Goal: Information Seeking & Learning: Learn about a topic

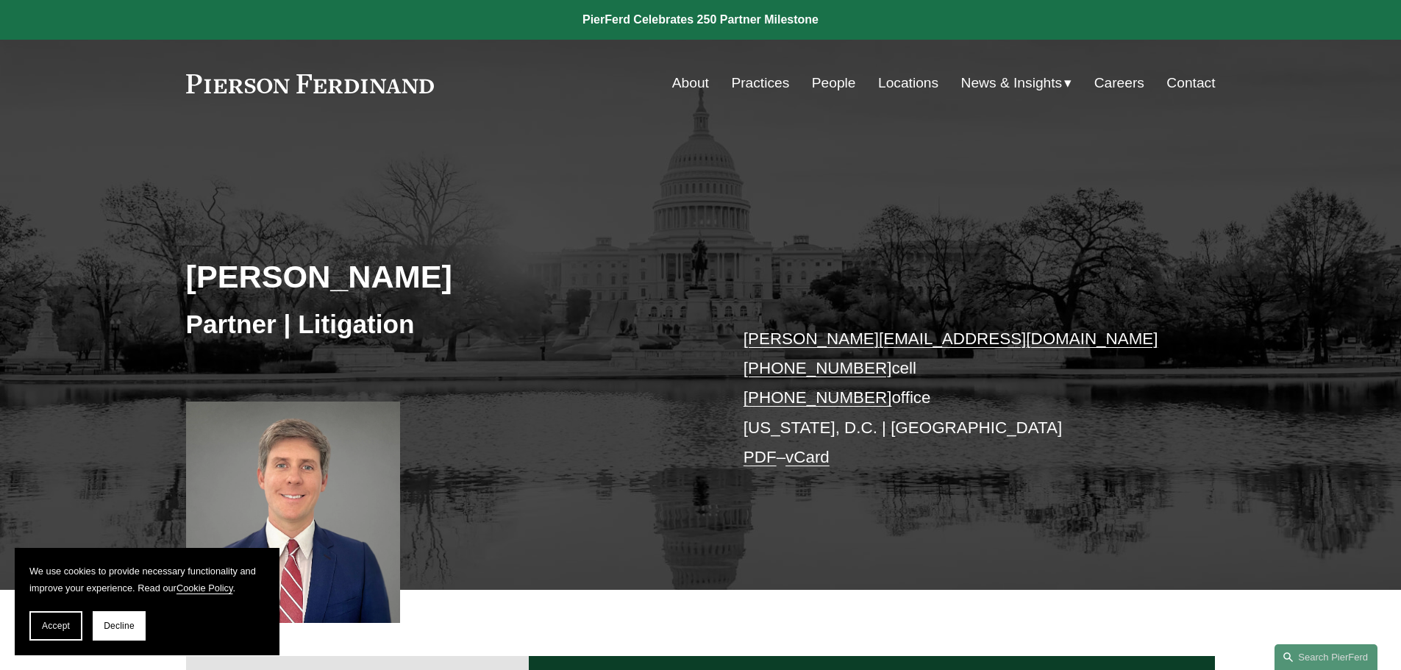
click at [762, 79] on link "Practices" at bounding box center [760, 83] width 58 height 28
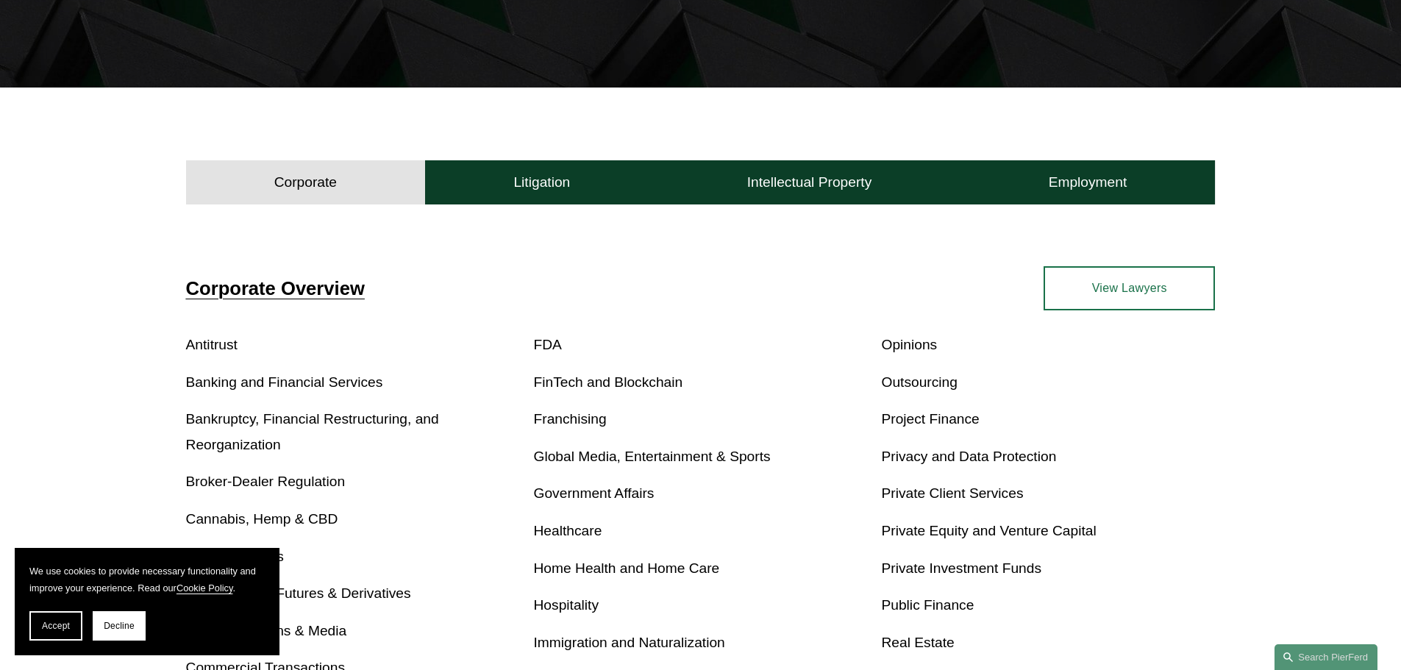
scroll to position [368, 0]
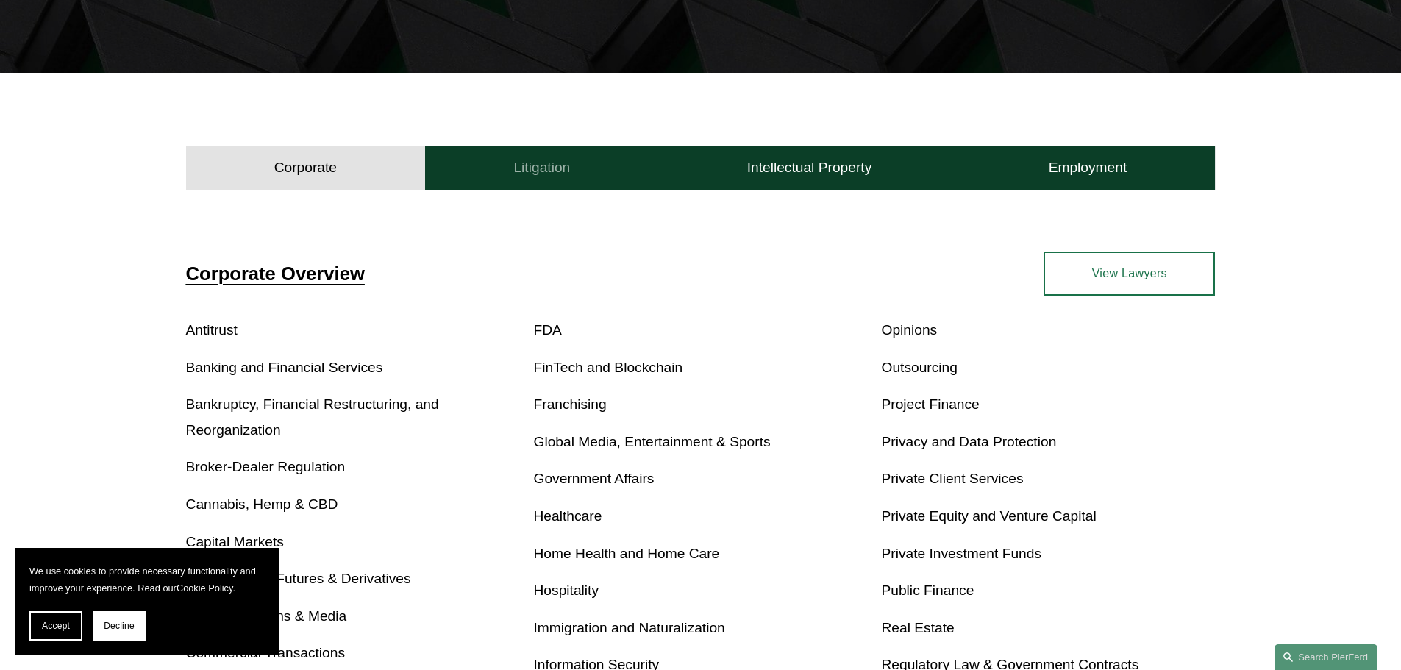
click at [535, 162] on h4 "Litigation" at bounding box center [541, 168] width 57 height 18
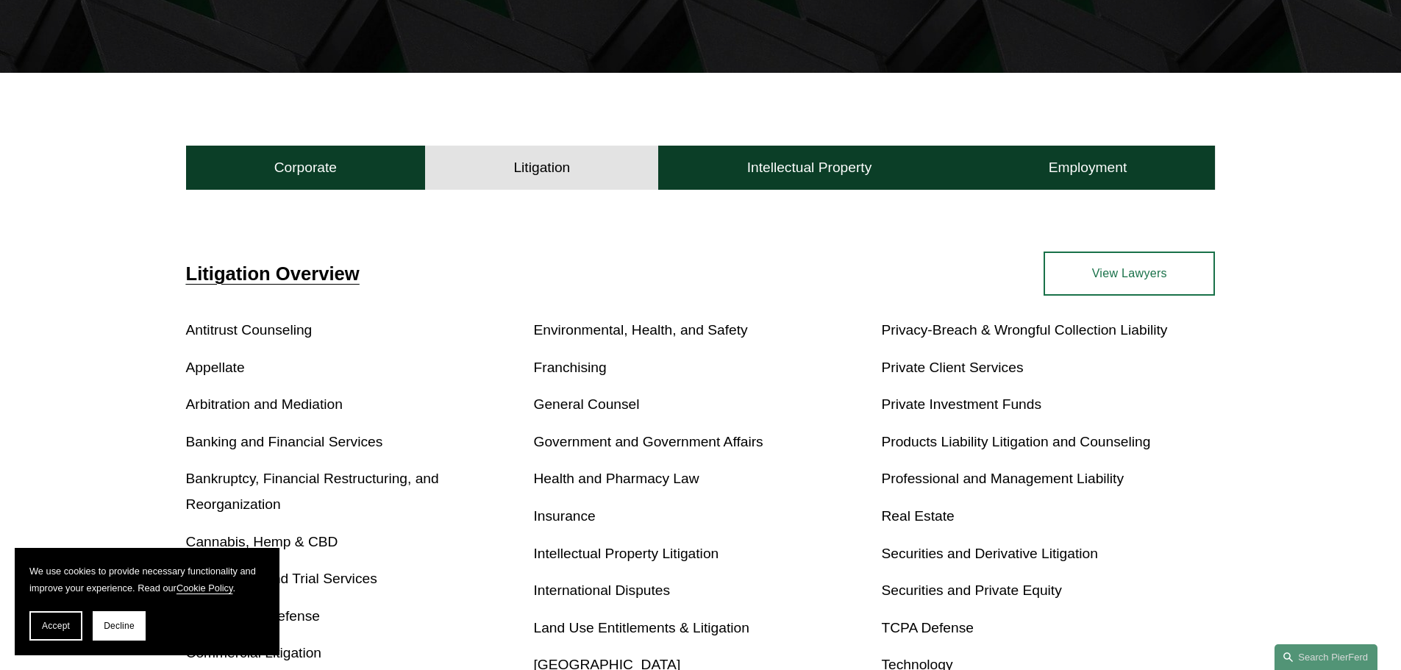
click at [947, 482] on link "Professional and Management Liability" at bounding box center [1002, 478] width 243 height 15
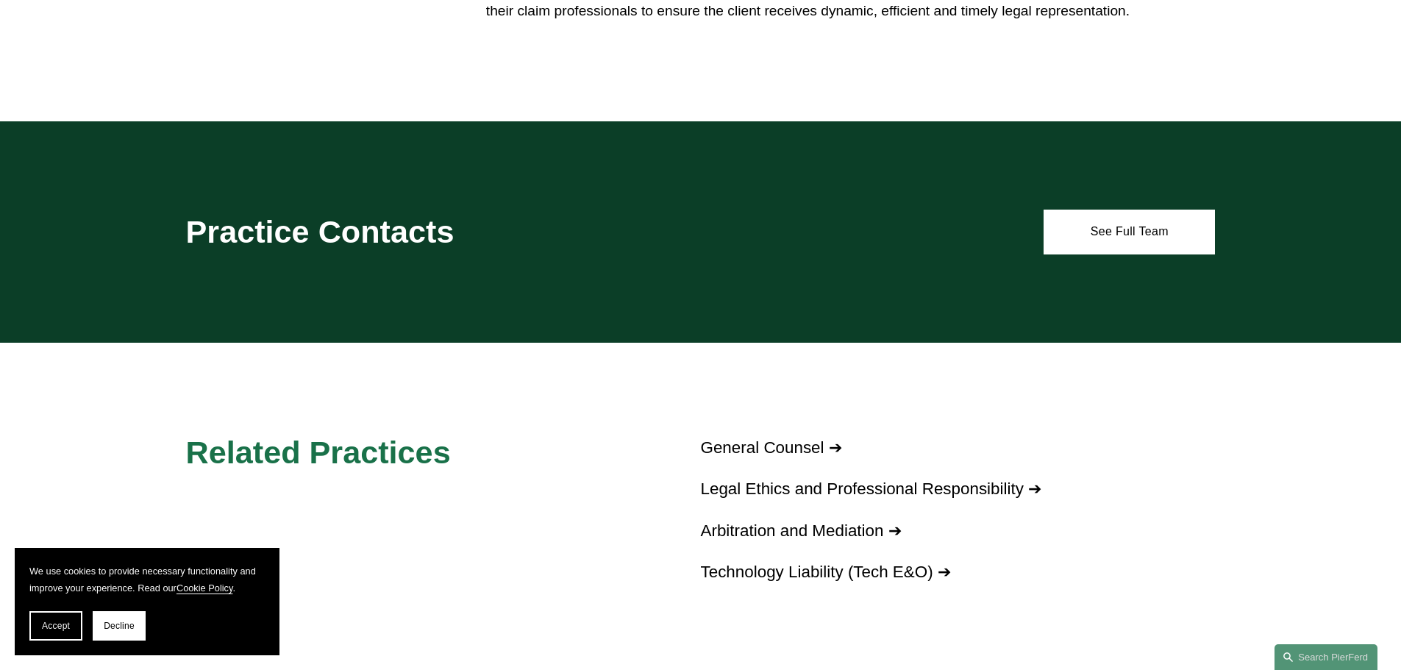
scroll to position [662, 0]
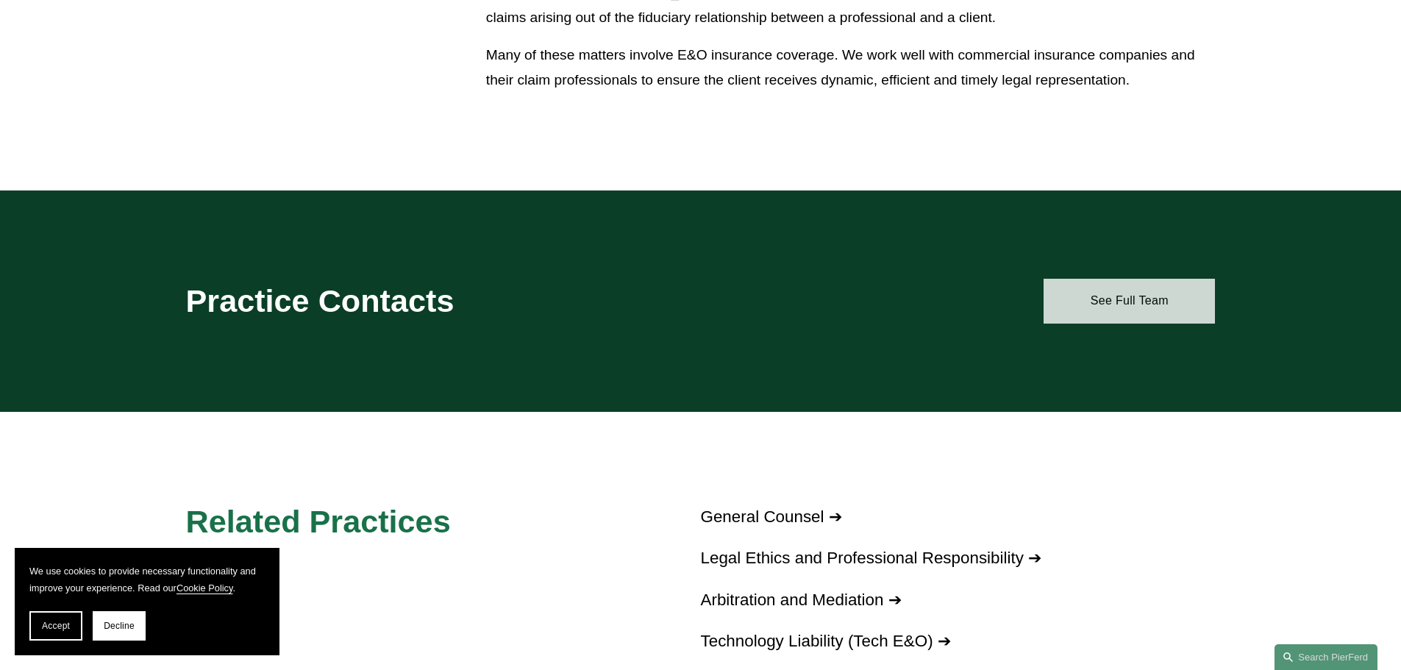
click at [1086, 308] on link "See Full Team" at bounding box center [1129, 301] width 171 height 44
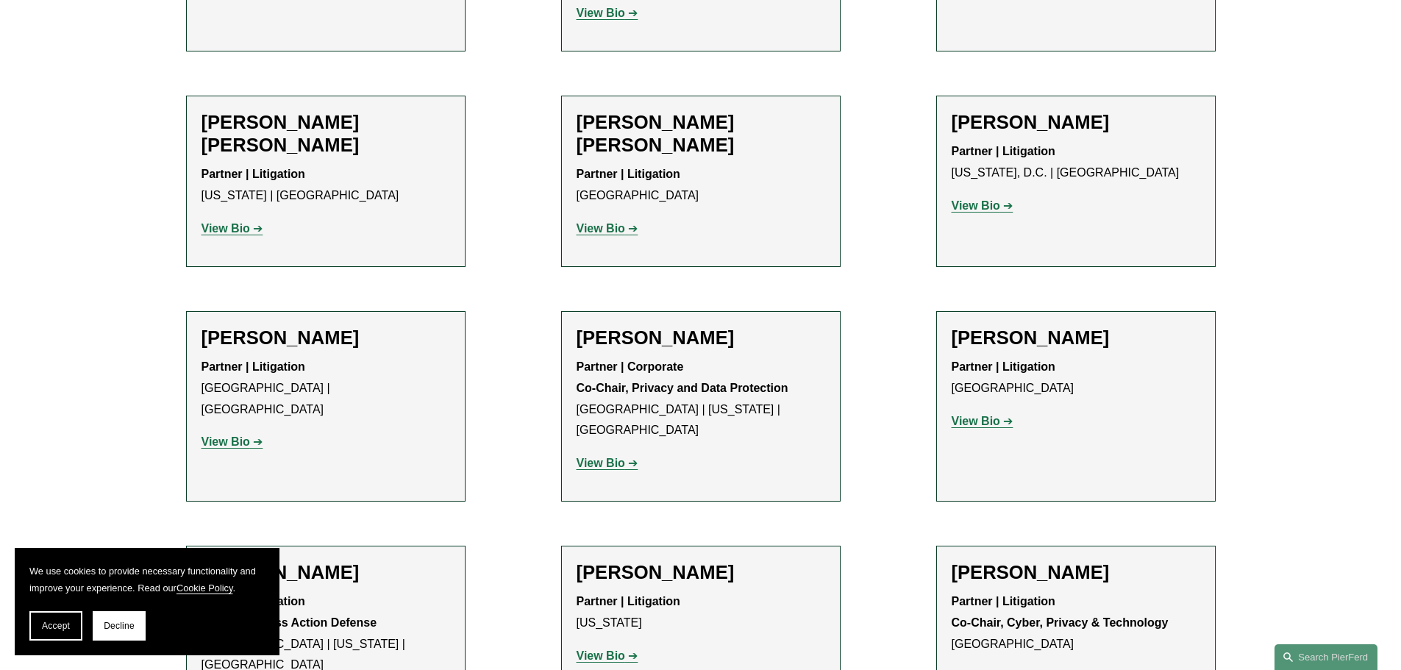
scroll to position [1544, 0]
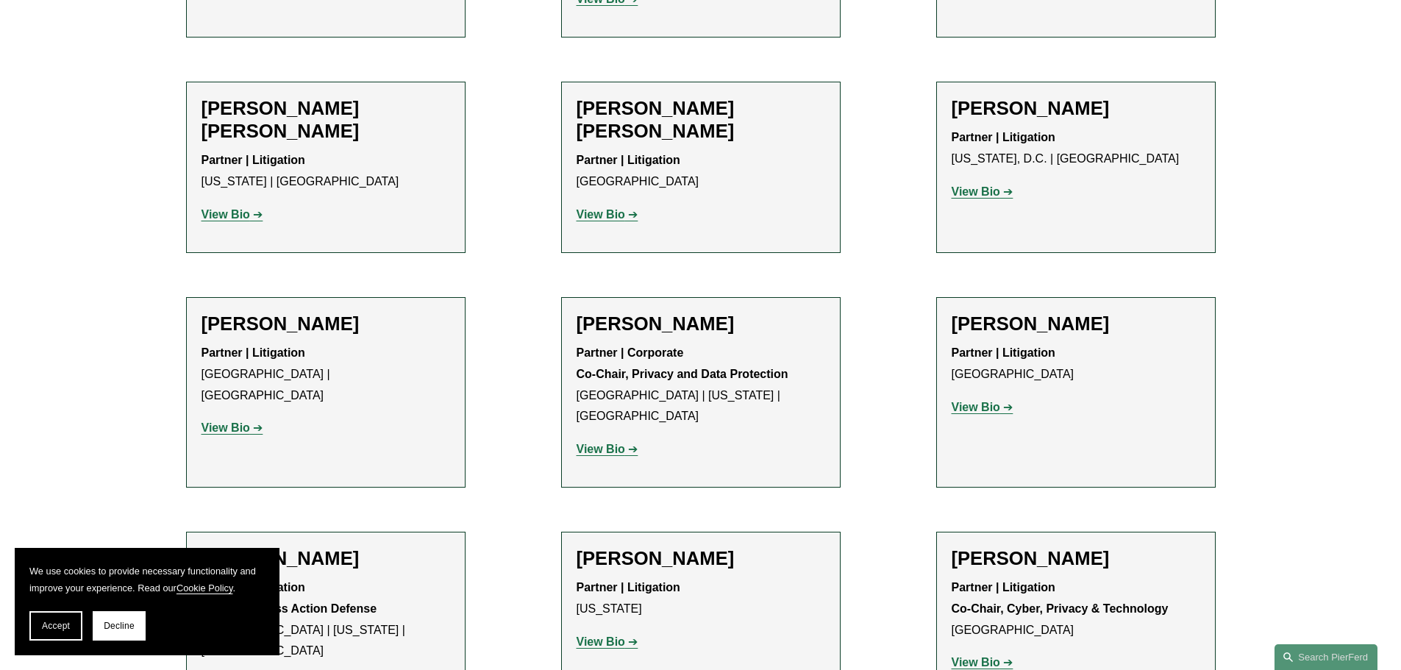
click at [605, 208] on strong "View Bio" at bounding box center [601, 214] width 49 height 13
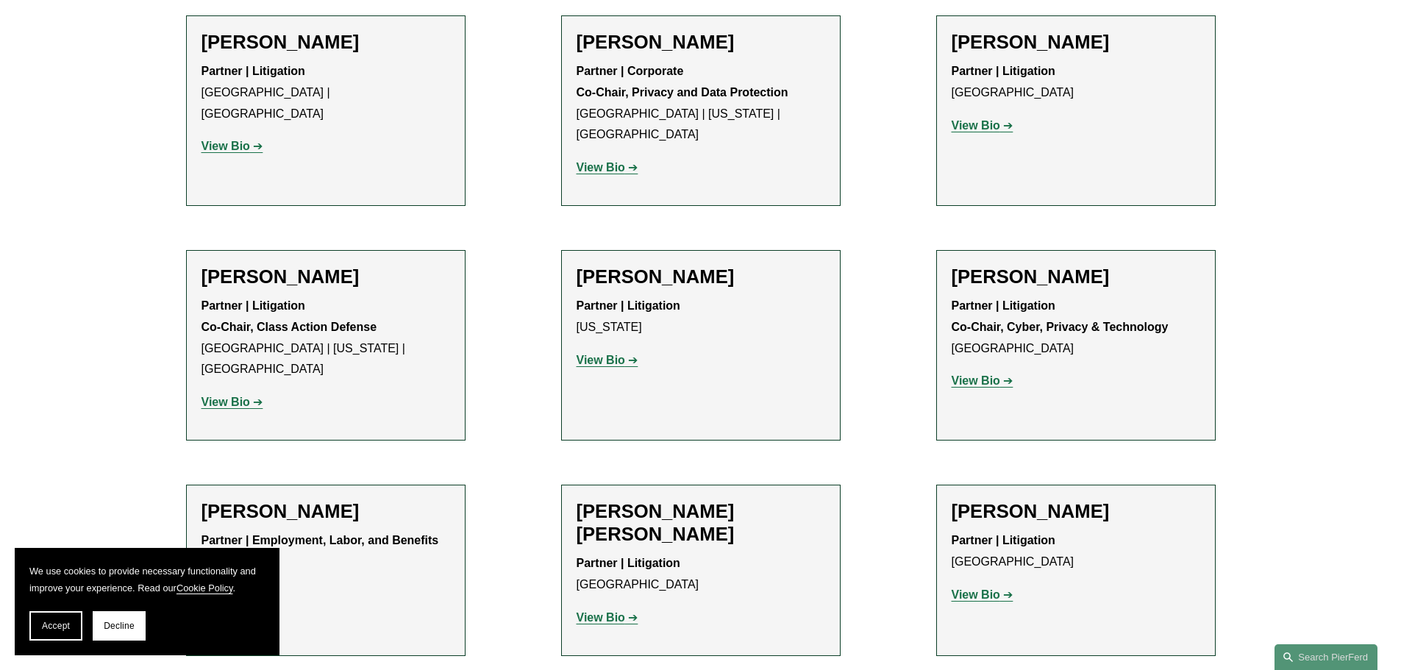
scroll to position [1839, 0]
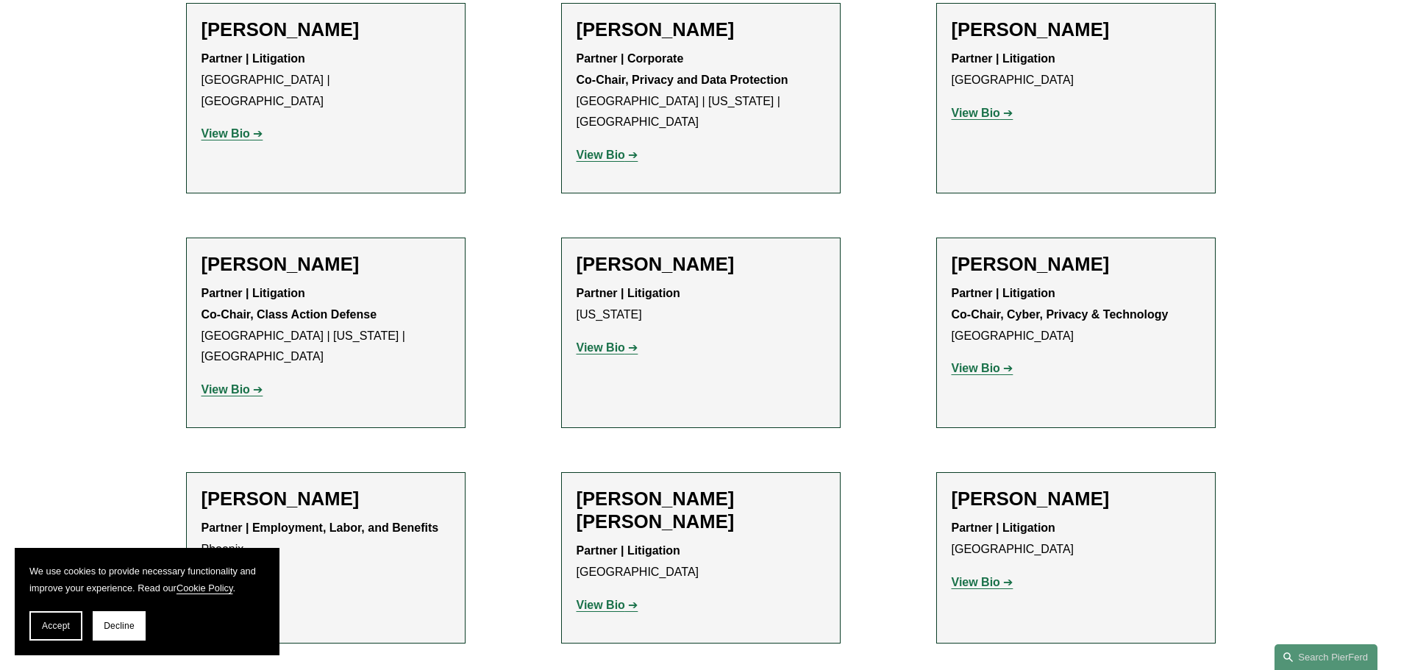
click at [612, 599] on strong "View Bio" at bounding box center [601, 605] width 49 height 13
click at [983, 576] on strong "View Bio" at bounding box center [976, 582] width 49 height 13
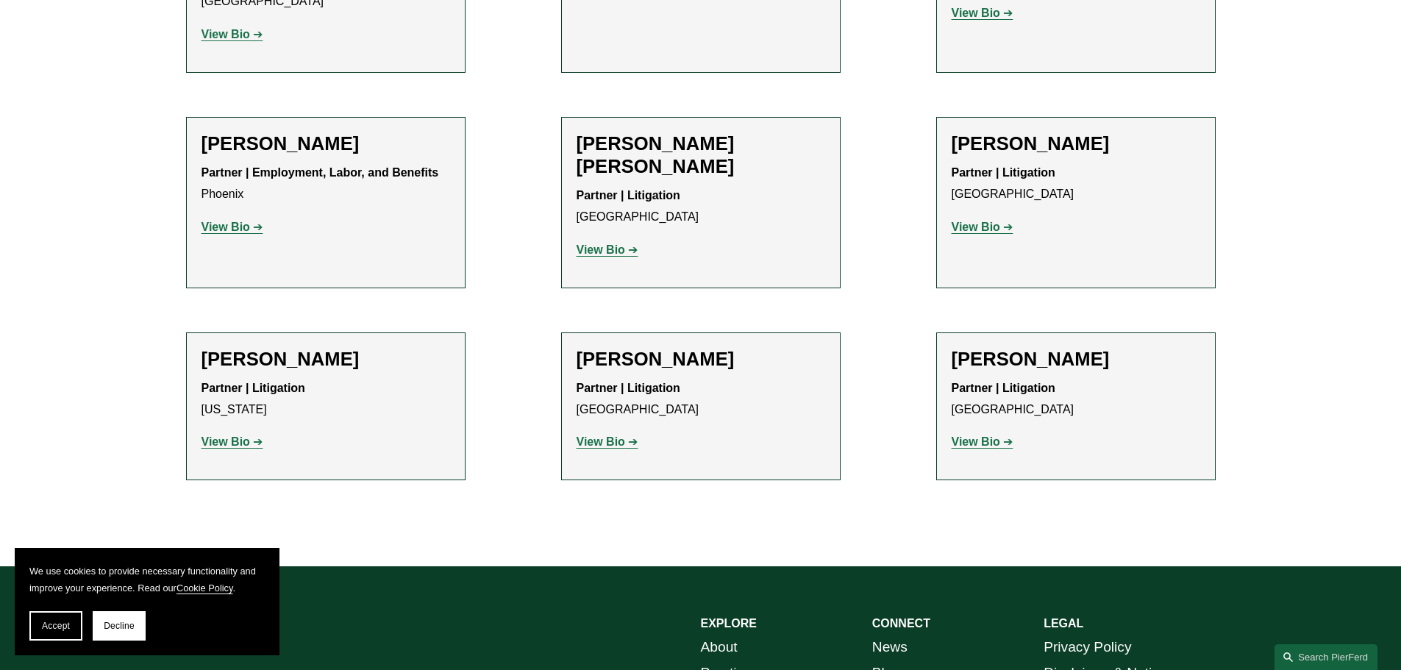
scroll to position [2206, 0]
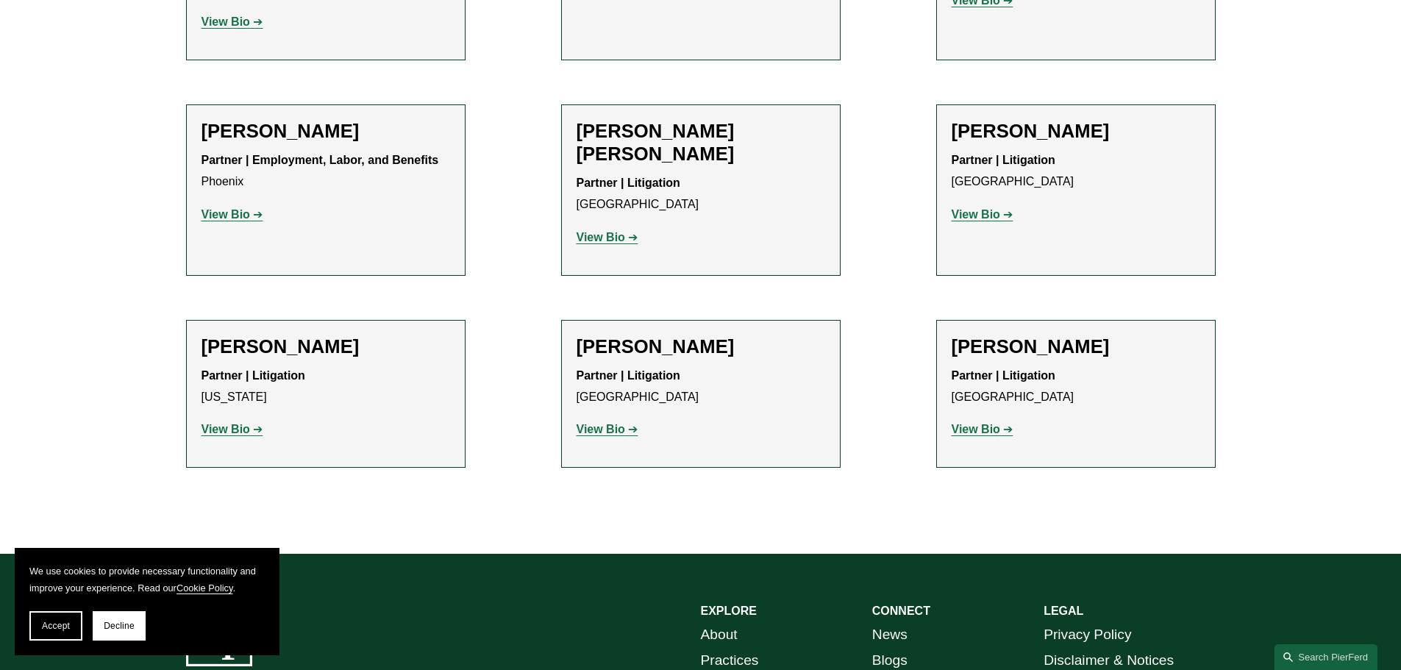
click at [238, 423] on strong "View Bio" at bounding box center [226, 429] width 49 height 13
click at [993, 423] on strong "View Bio" at bounding box center [976, 429] width 49 height 13
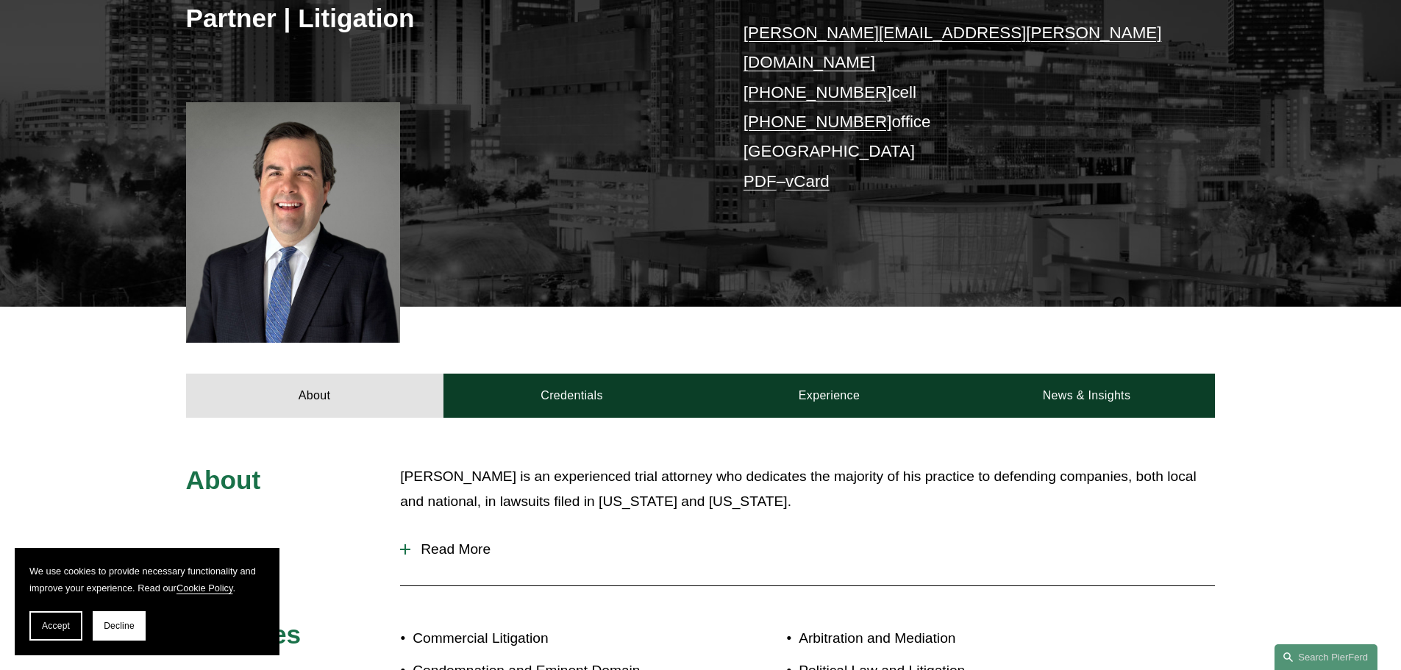
scroll to position [441, 0]
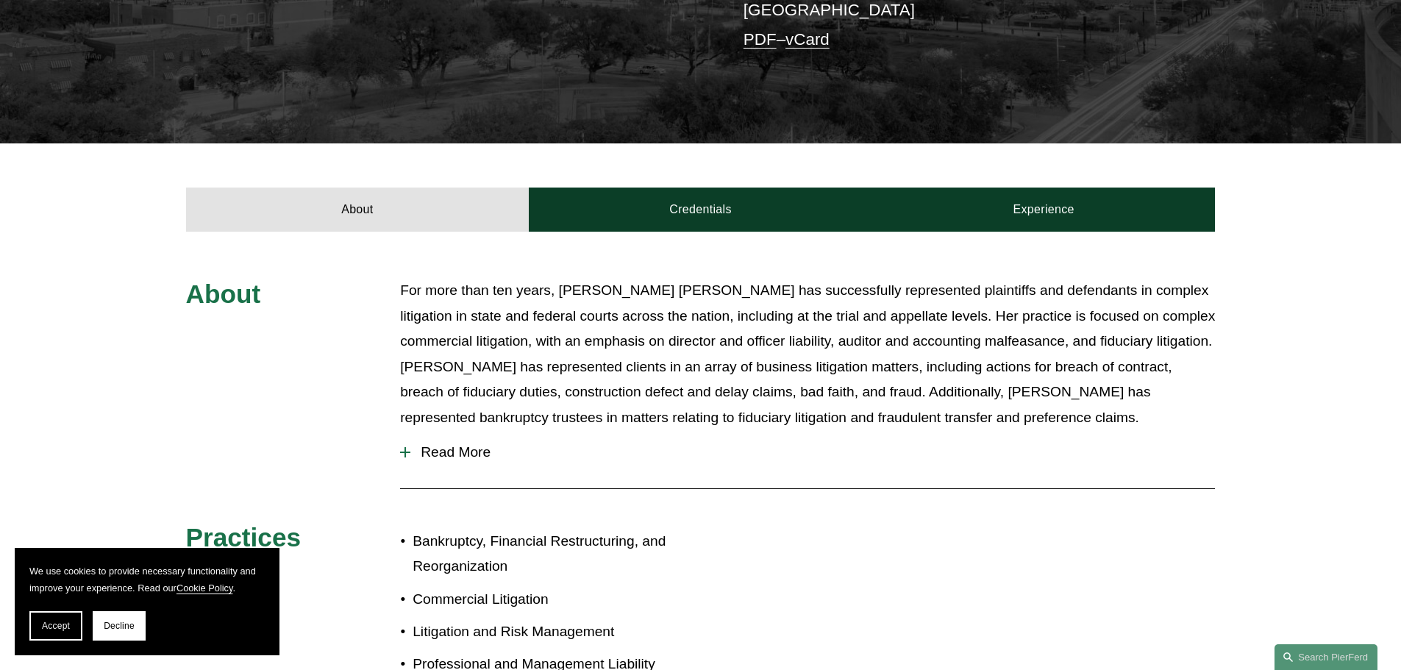
scroll to position [441, 0]
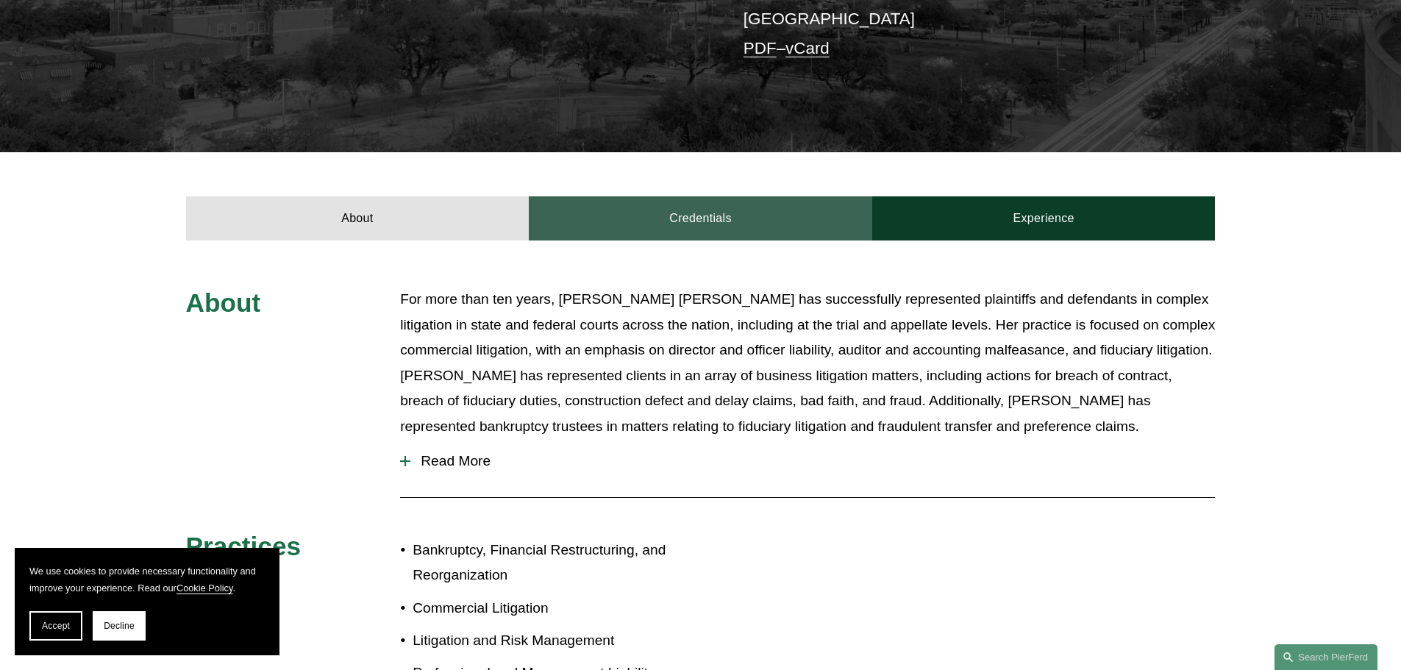
click at [729, 196] on link "Credentials" at bounding box center [700, 218] width 343 height 44
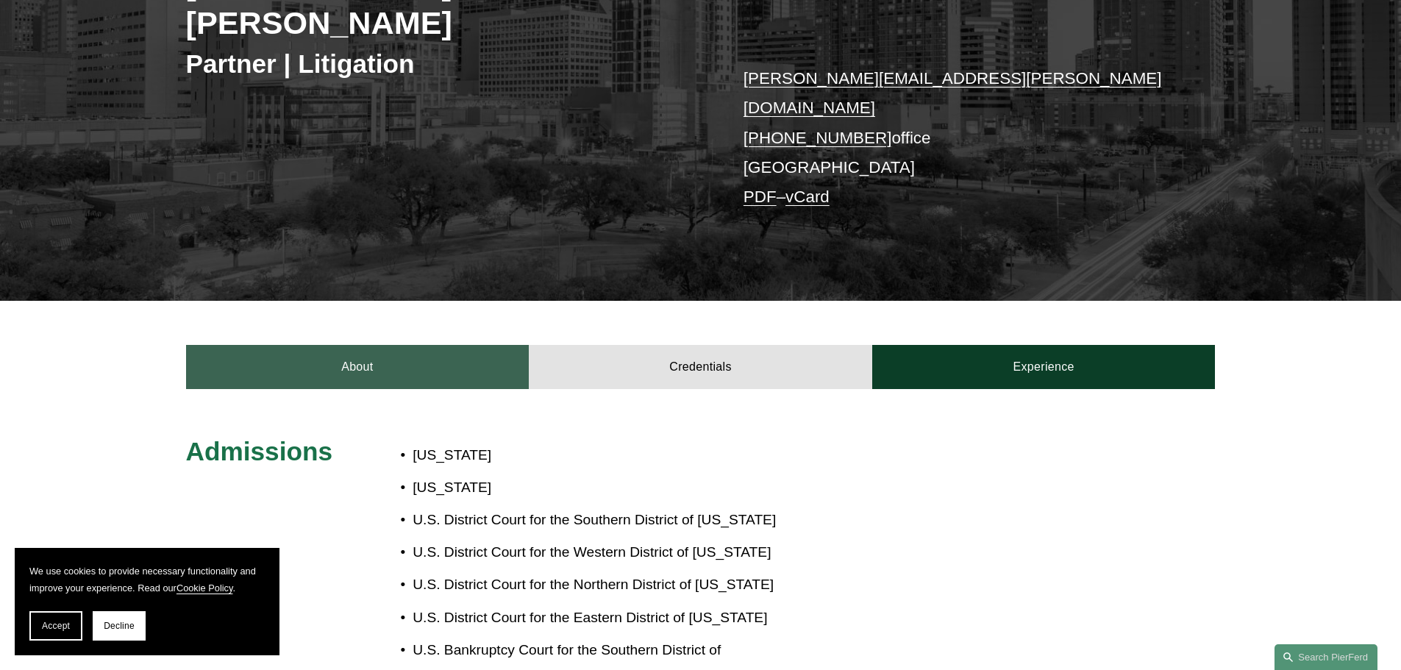
scroll to position [0, 0]
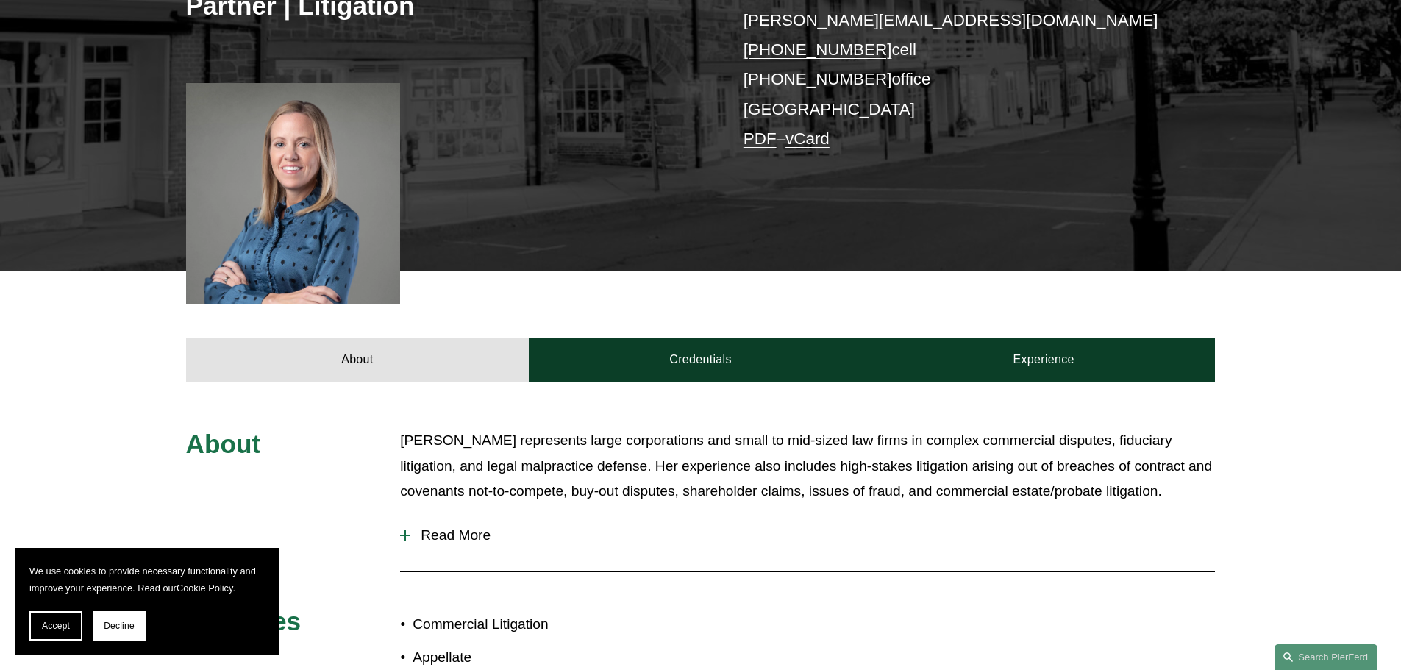
scroll to position [515, 0]
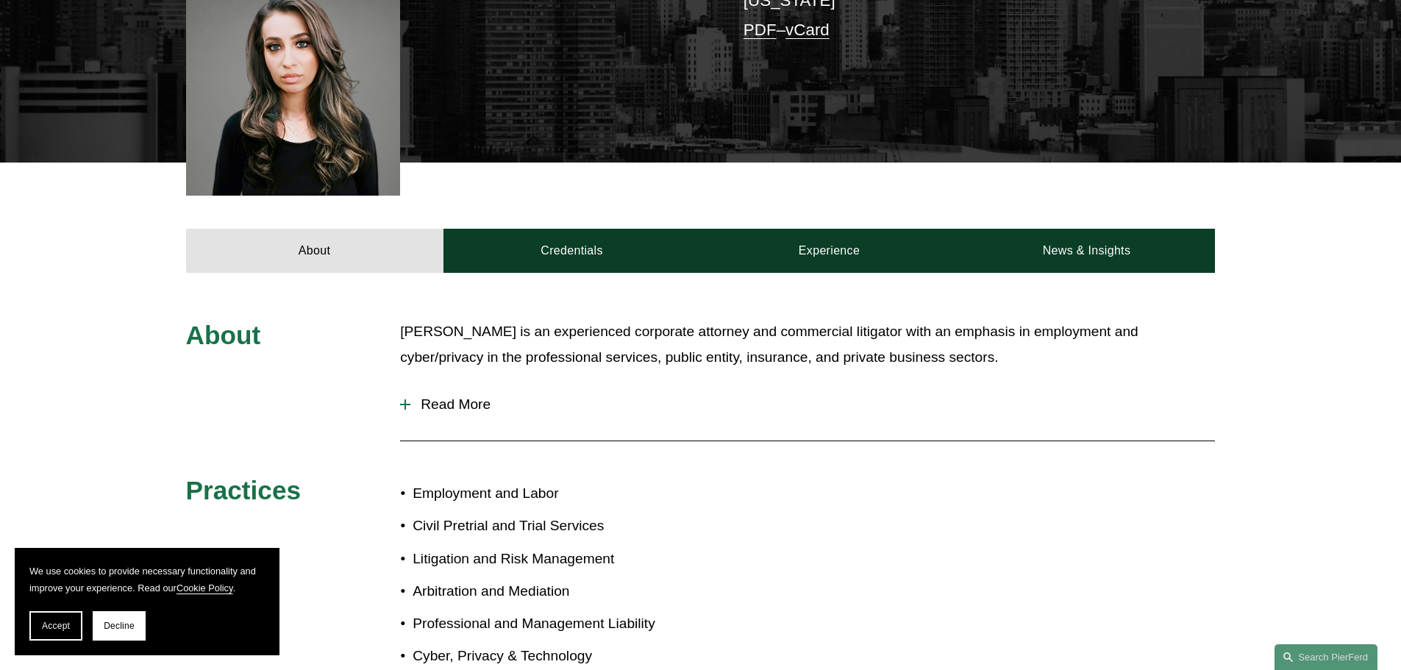
scroll to position [418, 0]
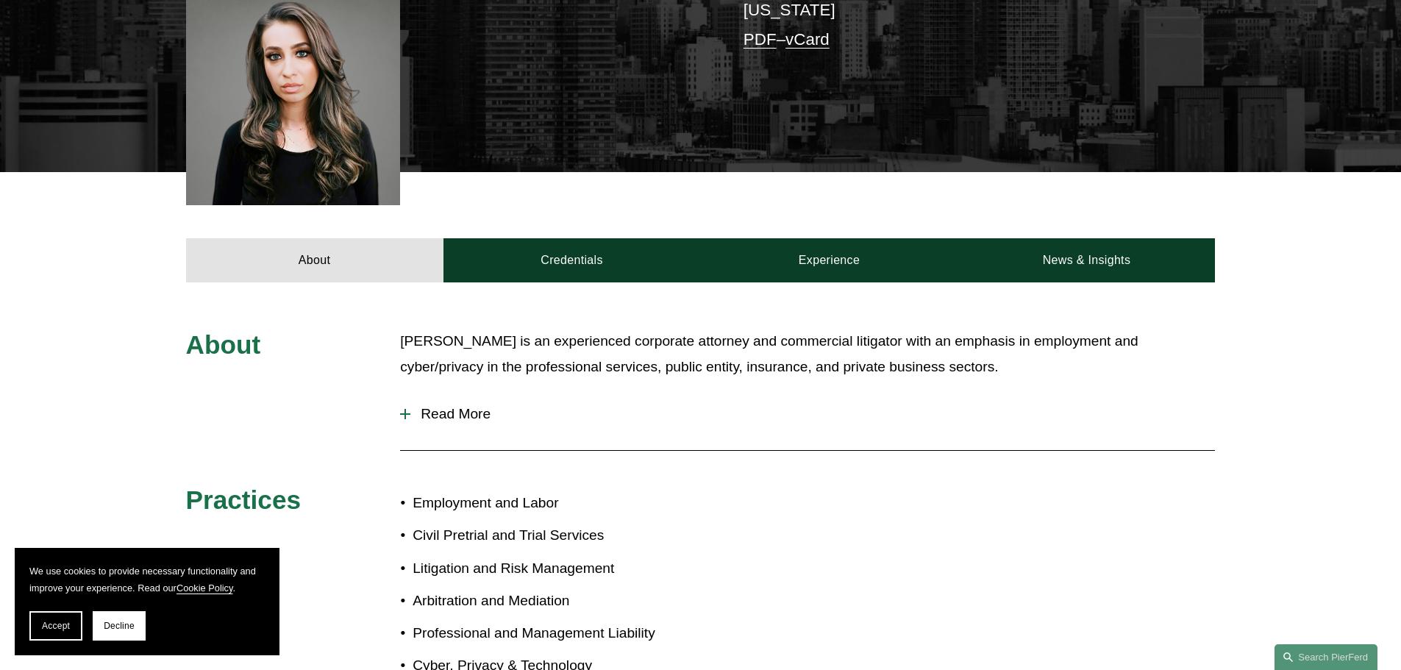
click at [466, 411] on span "Read More" at bounding box center [812, 414] width 805 height 16
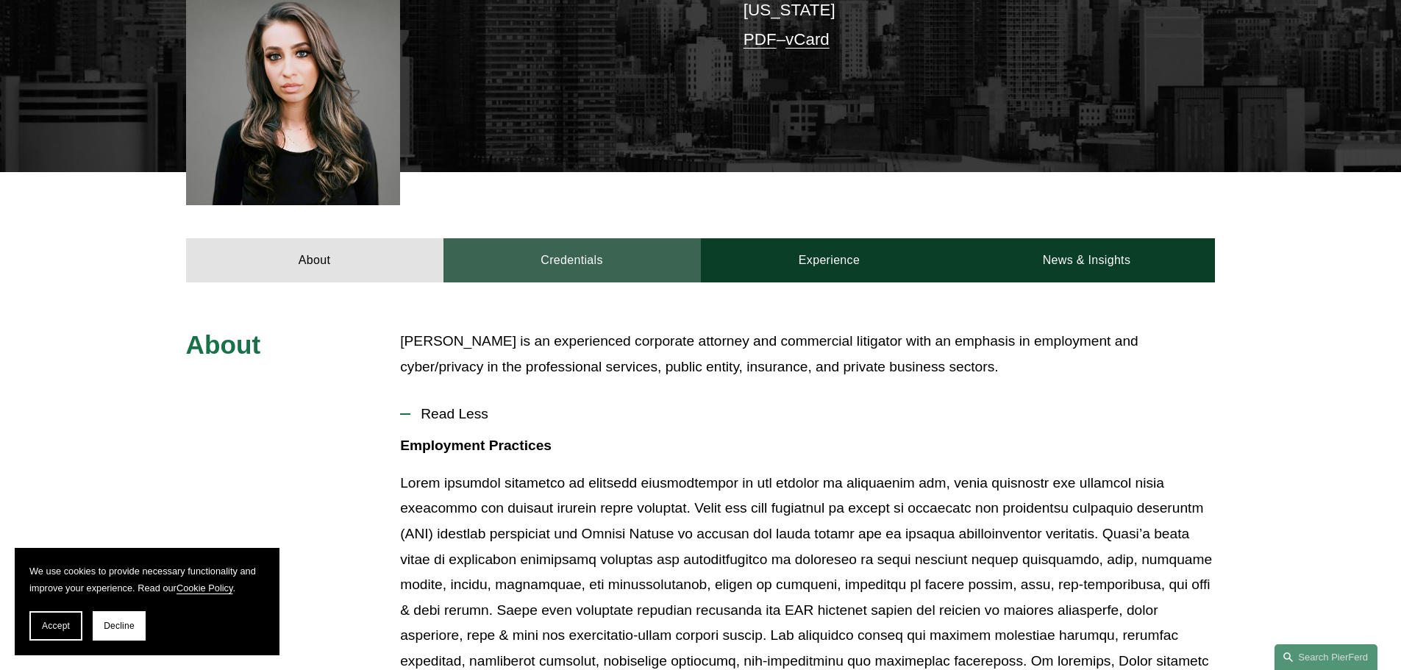
click at [574, 269] on link "Credentials" at bounding box center [571, 260] width 257 height 44
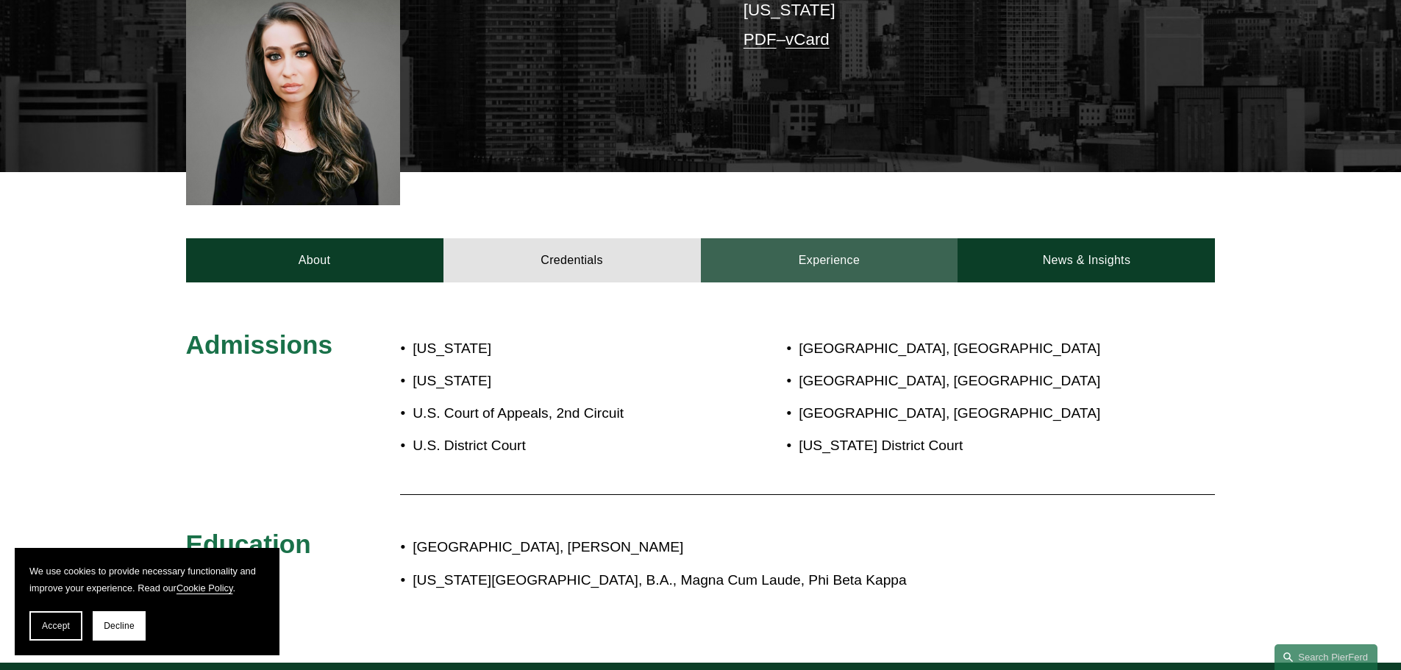
click at [827, 266] on link "Experience" at bounding box center [829, 260] width 257 height 44
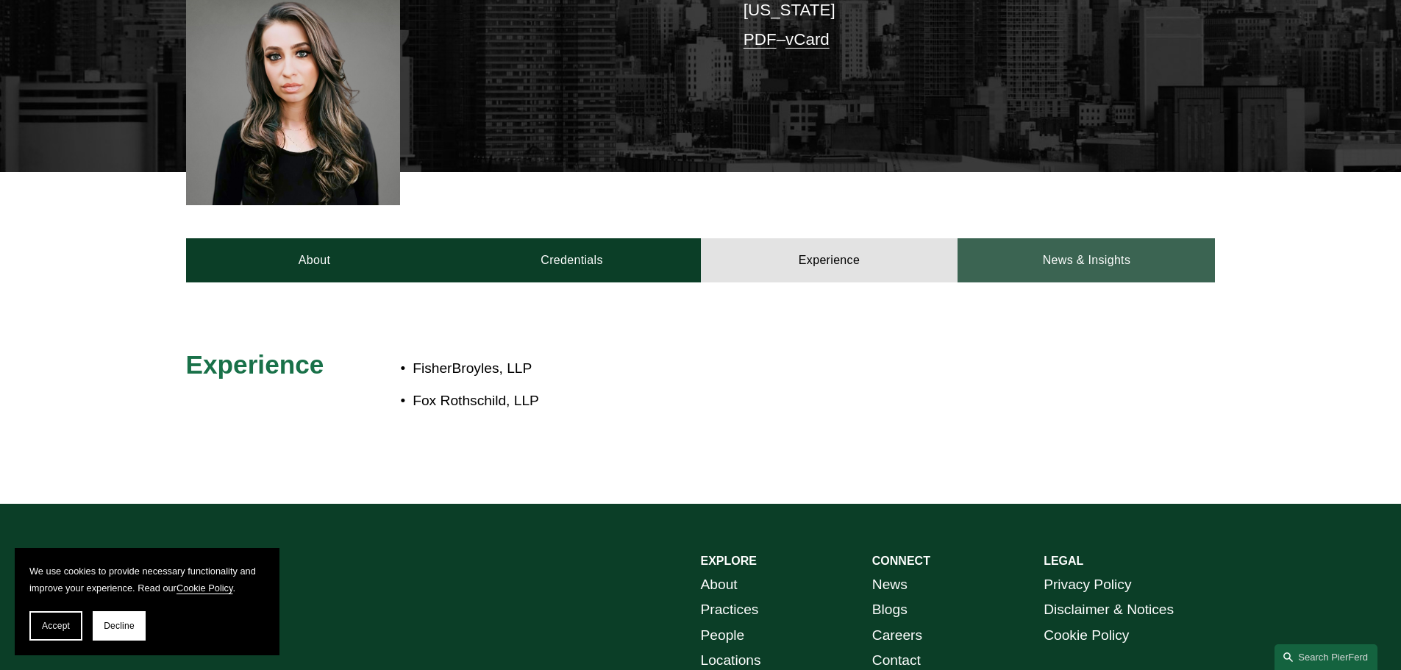
click at [1037, 260] on link "News & Insights" at bounding box center [1086, 260] width 257 height 44
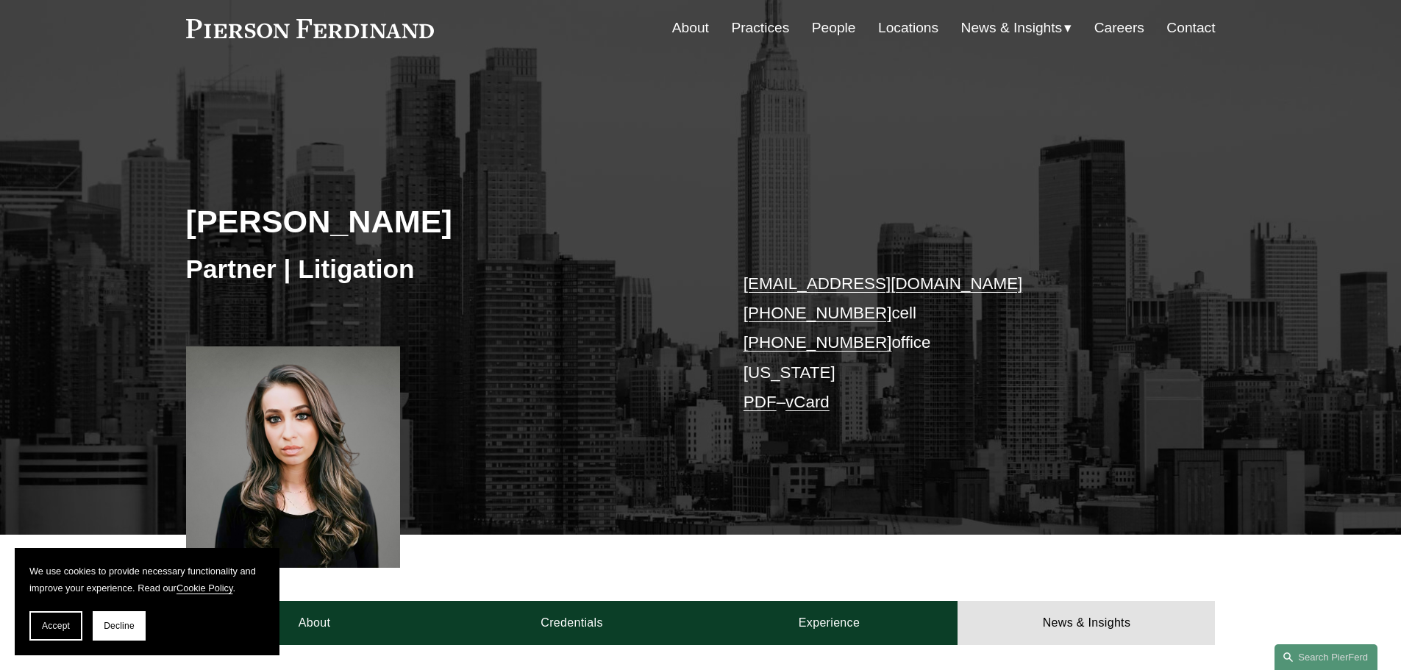
scroll to position [50, 0]
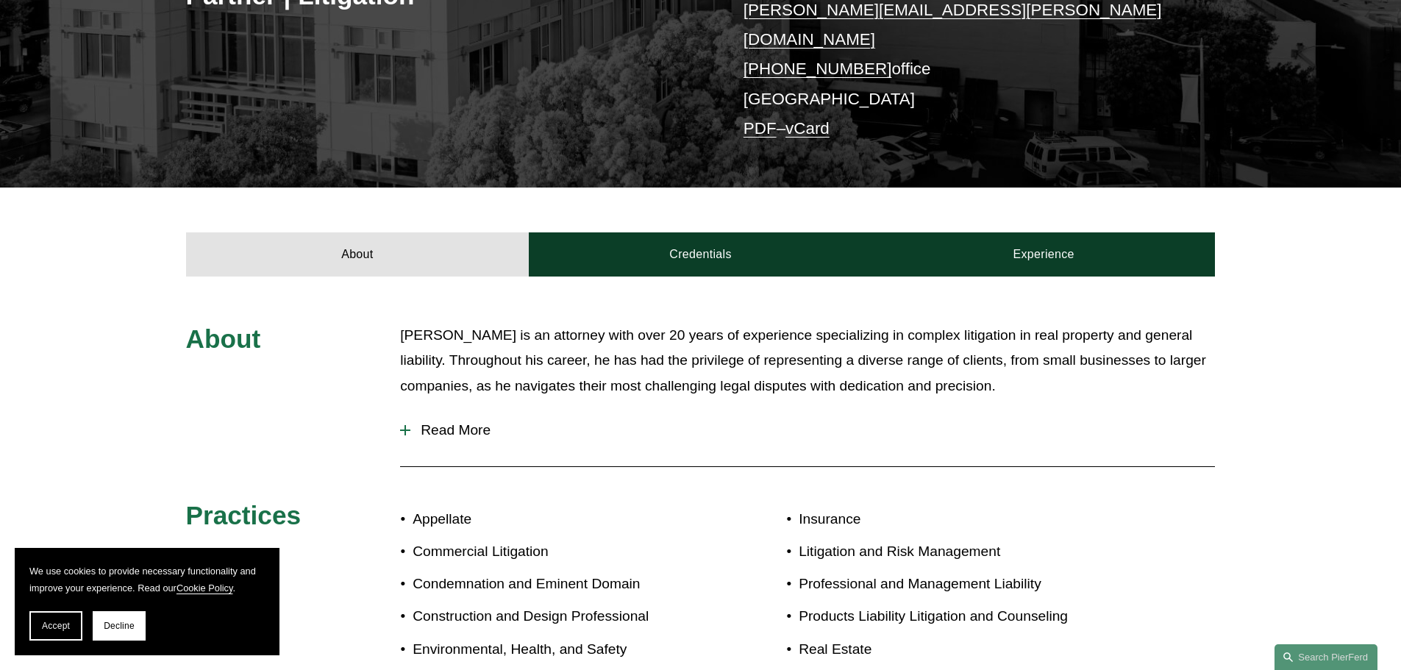
scroll to position [368, 0]
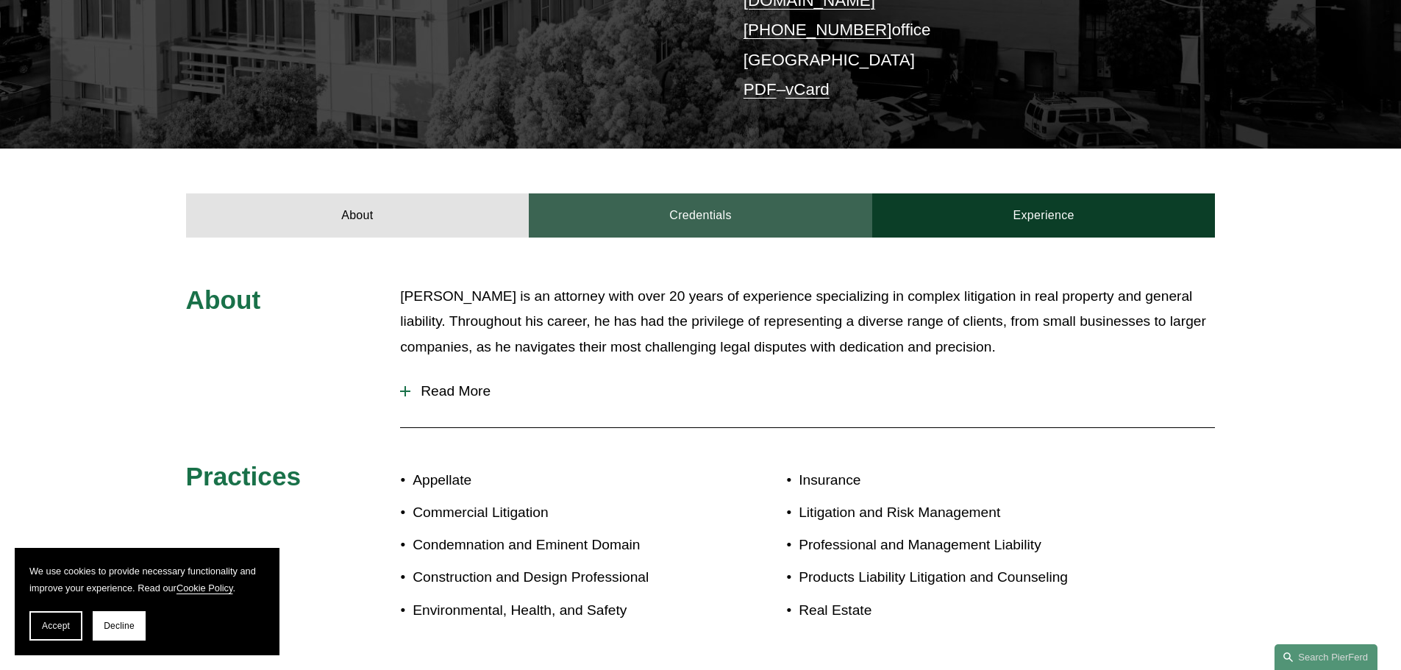
click at [687, 193] on link "Credentials" at bounding box center [700, 215] width 343 height 44
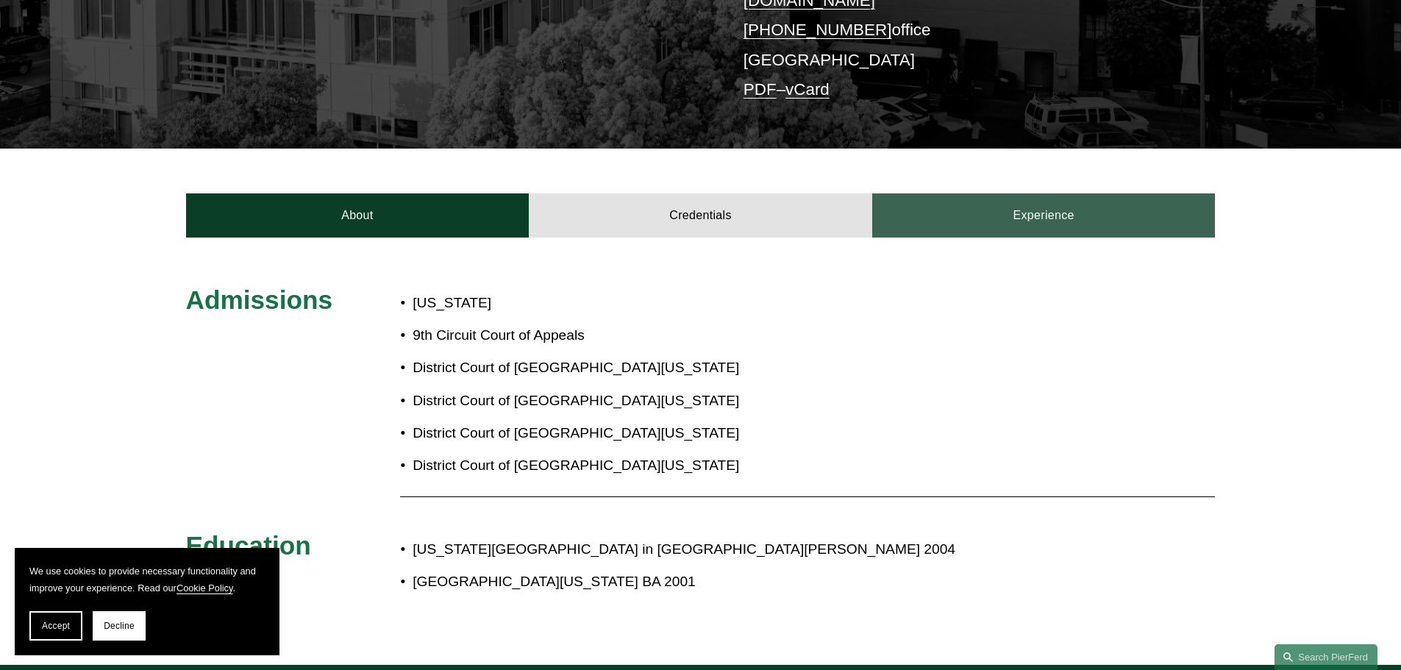
click at [1017, 194] on link "Experience" at bounding box center [1043, 215] width 343 height 44
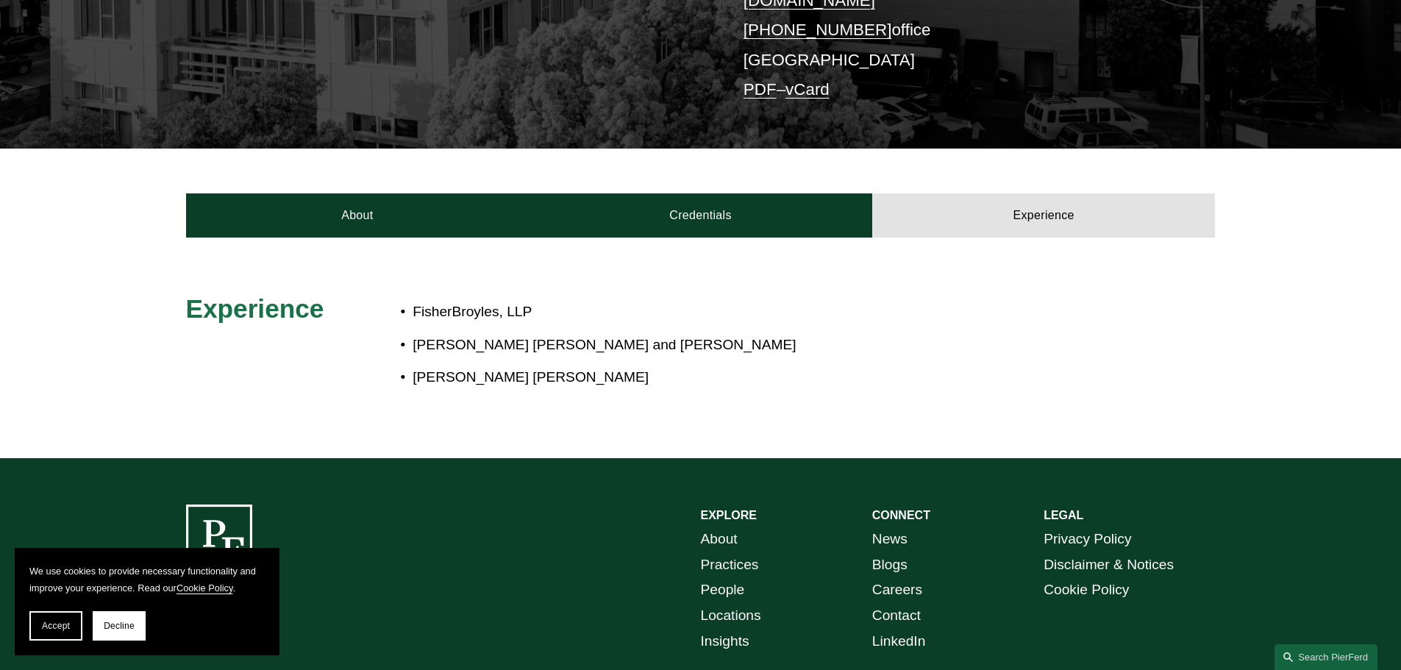
scroll to position [0, 0]
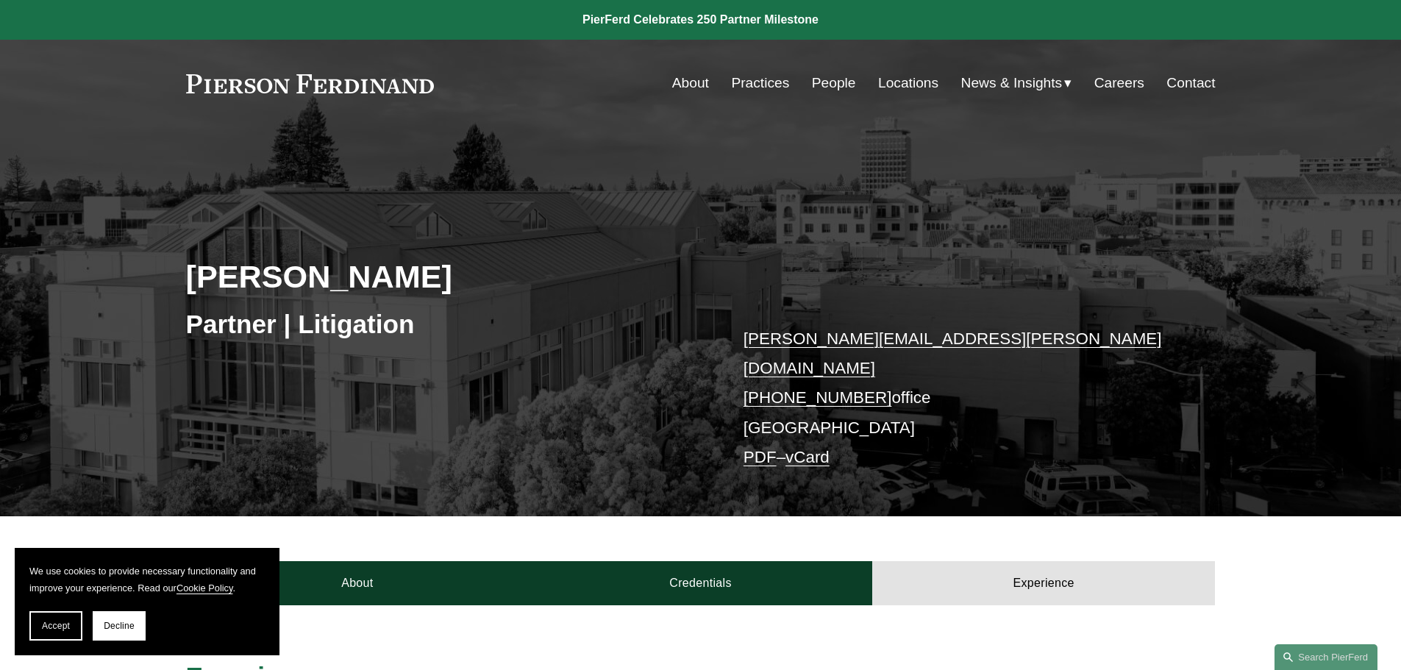
click at [910, 83] on link "Locations" at bounding box center [908, 83] width 60 height 28
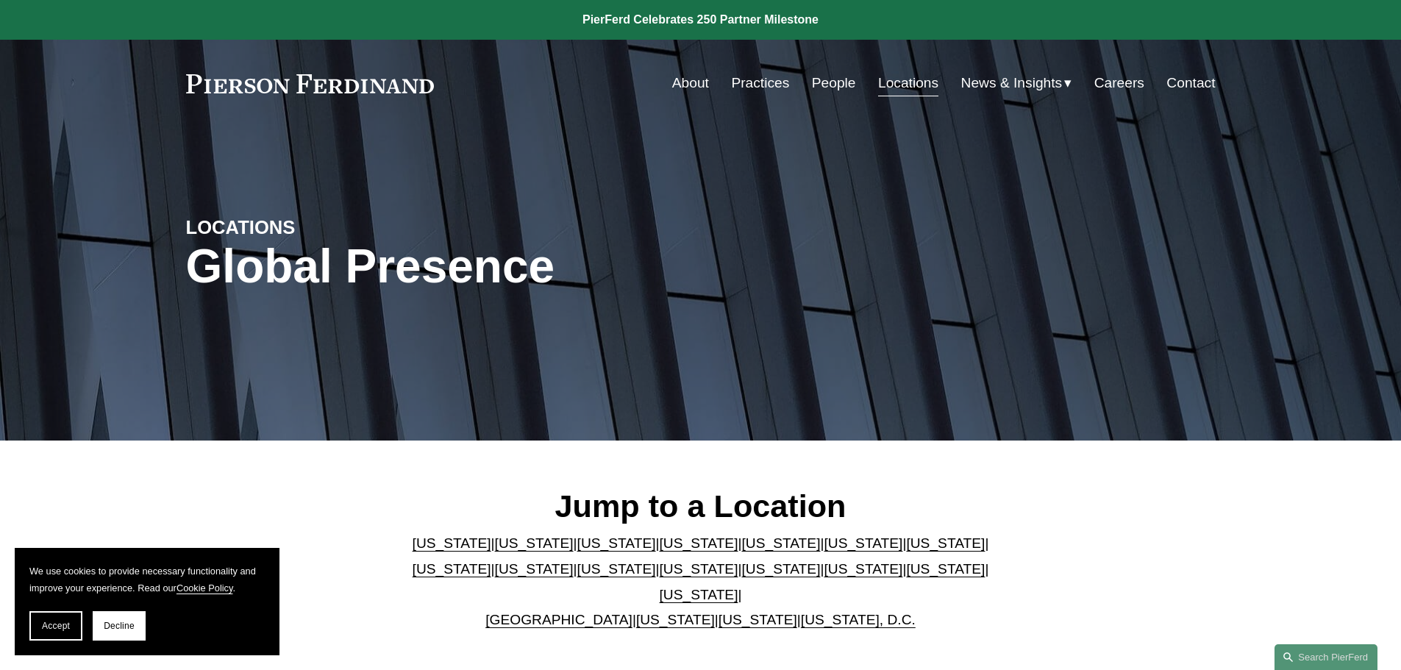
click at [0, 0] on span "News" at bounding box center [0, 0] width 0 height 0
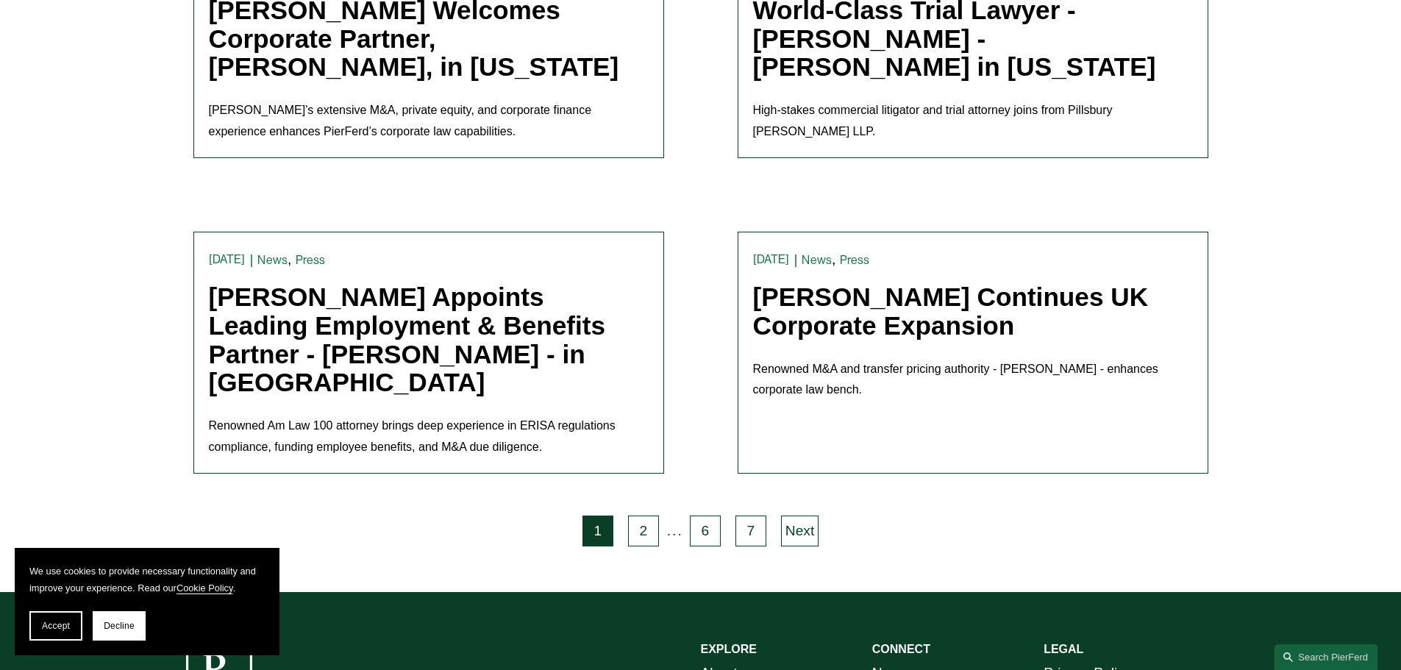
scroll to position [3015, 0]
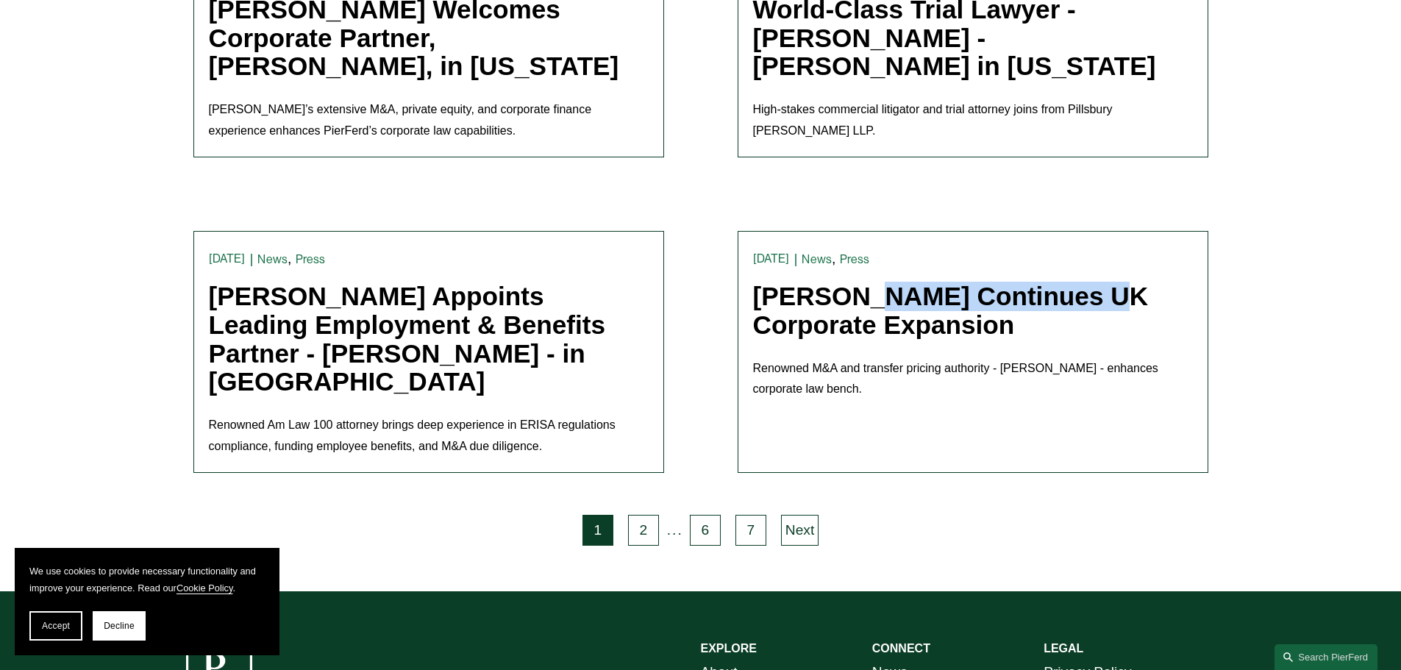
drag, startPoint x: 751, startPoint y: 215, endPoint x: 977, endPoint y: 215, distance: 226.5
click at [977, 231] on article "News , Press [PERSON_NAME] [DATE] News , Press [PERSON_NAME] [DATE] [PERSON_NAM…" at bounding box center [973, 352] width 471 height 242
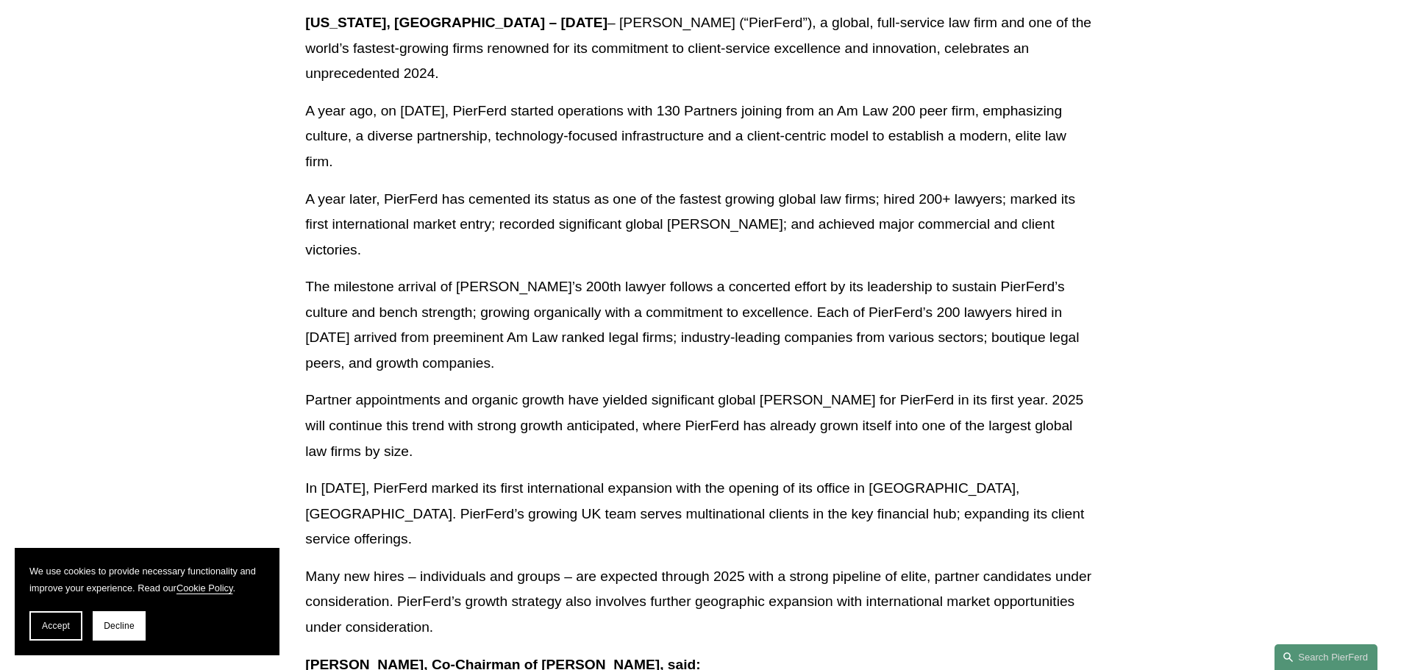
scroll to position [681, 0]
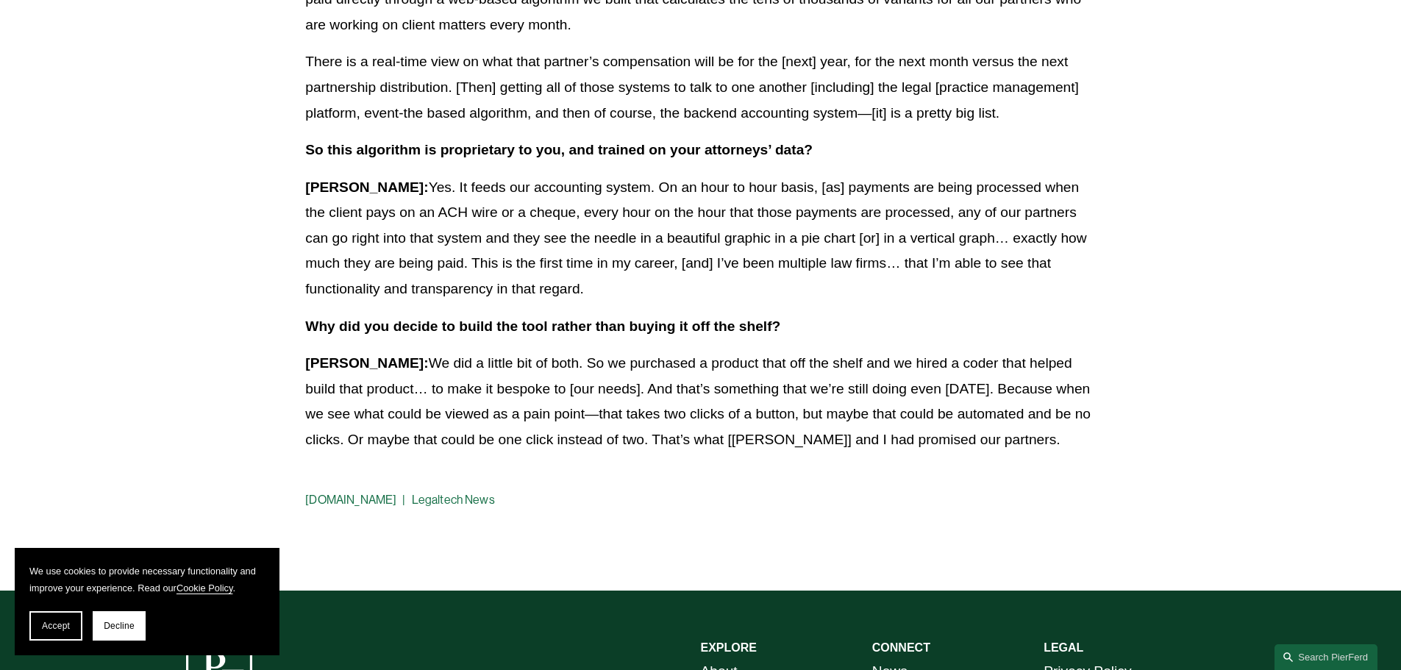
scroll to position [2206, 0]
